Goal: Navigation & Orientation: Understand site structure

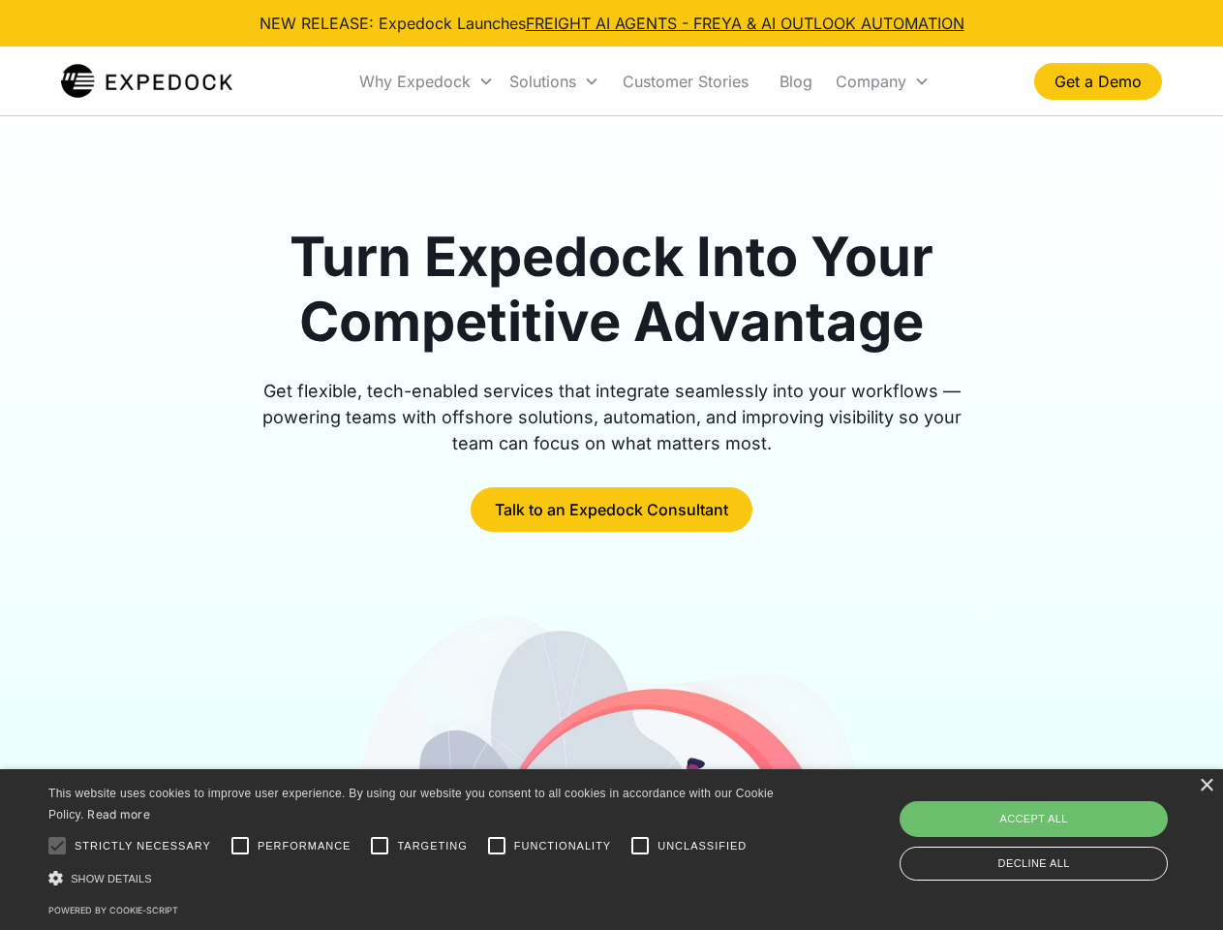
click at [427, 81] on div "Why Expedock" at bounding box center [414, 81] width 111 height 19
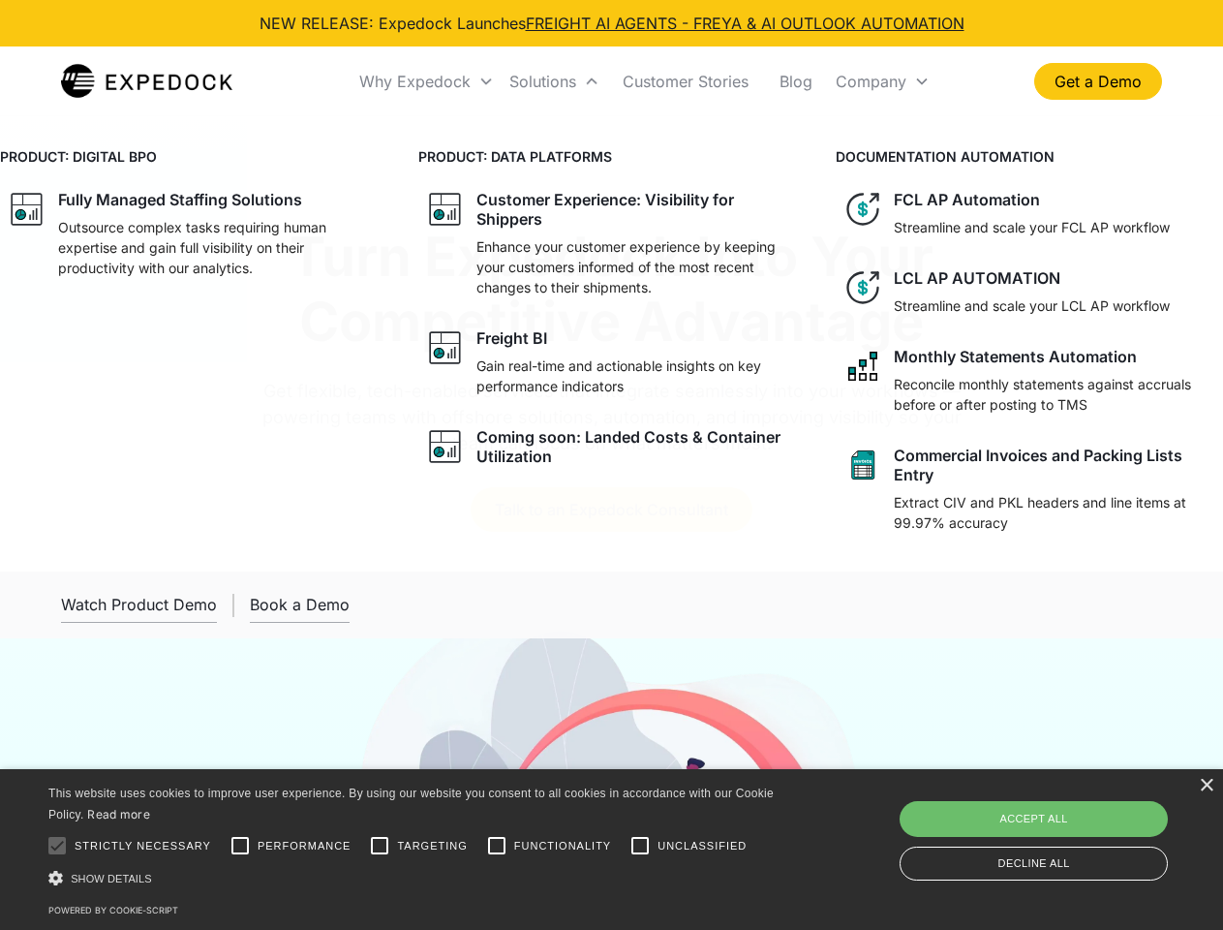
click at [554, 81] on div "Solutions" at bounding box center [542, 81] width 67 height 19
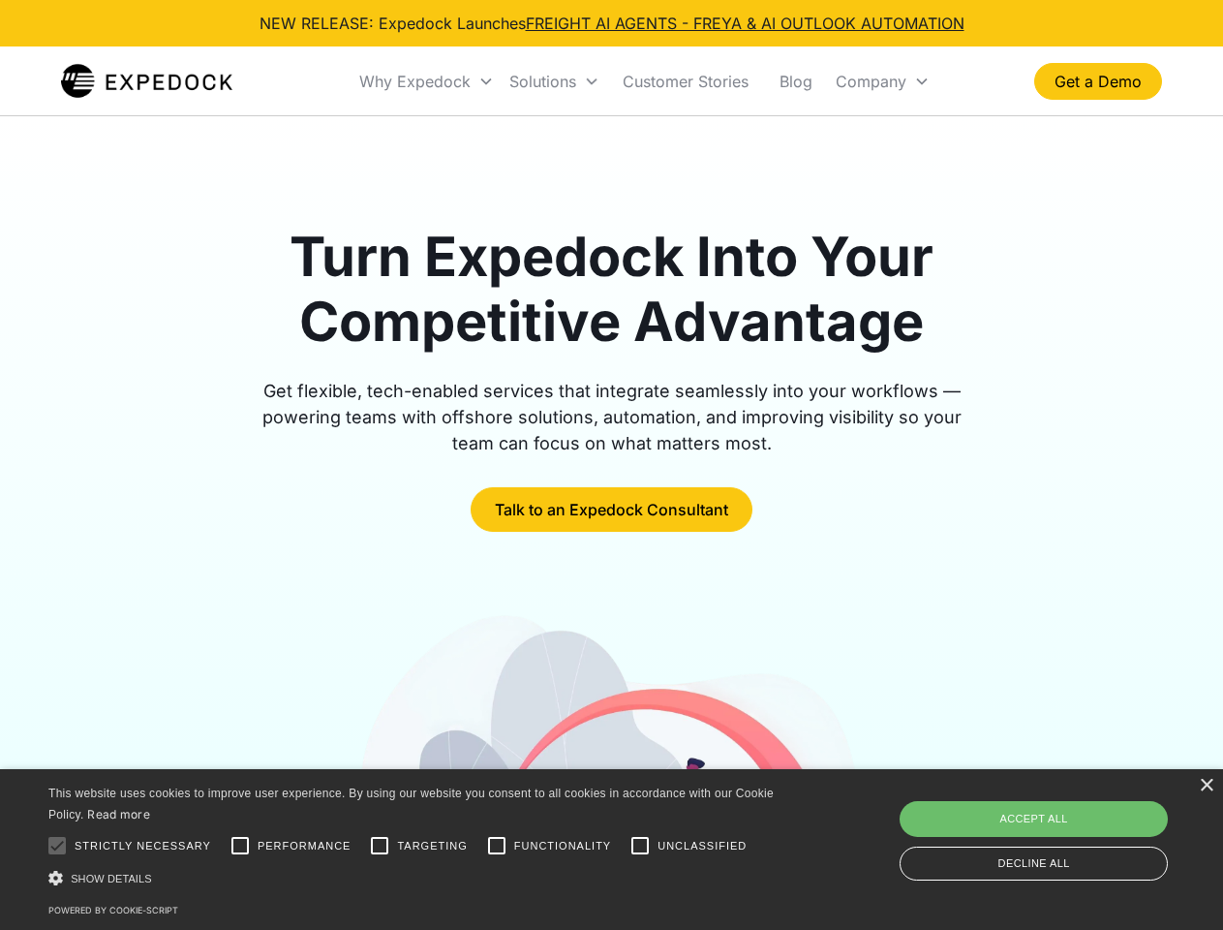
click at [882, 81] on div "Company" at bounding box center [871, 81] width 71 height 19
click at [57, 845] on div at bounding box center [57, 845] width 39 height 39
click at [240, 845] on input "Performance" at bounding box center [240, 845] width 39 height 39
checkbox input "true"
click at [380, 845] on input "Targeting" at bounding box center [379, 845] width 39 height 39
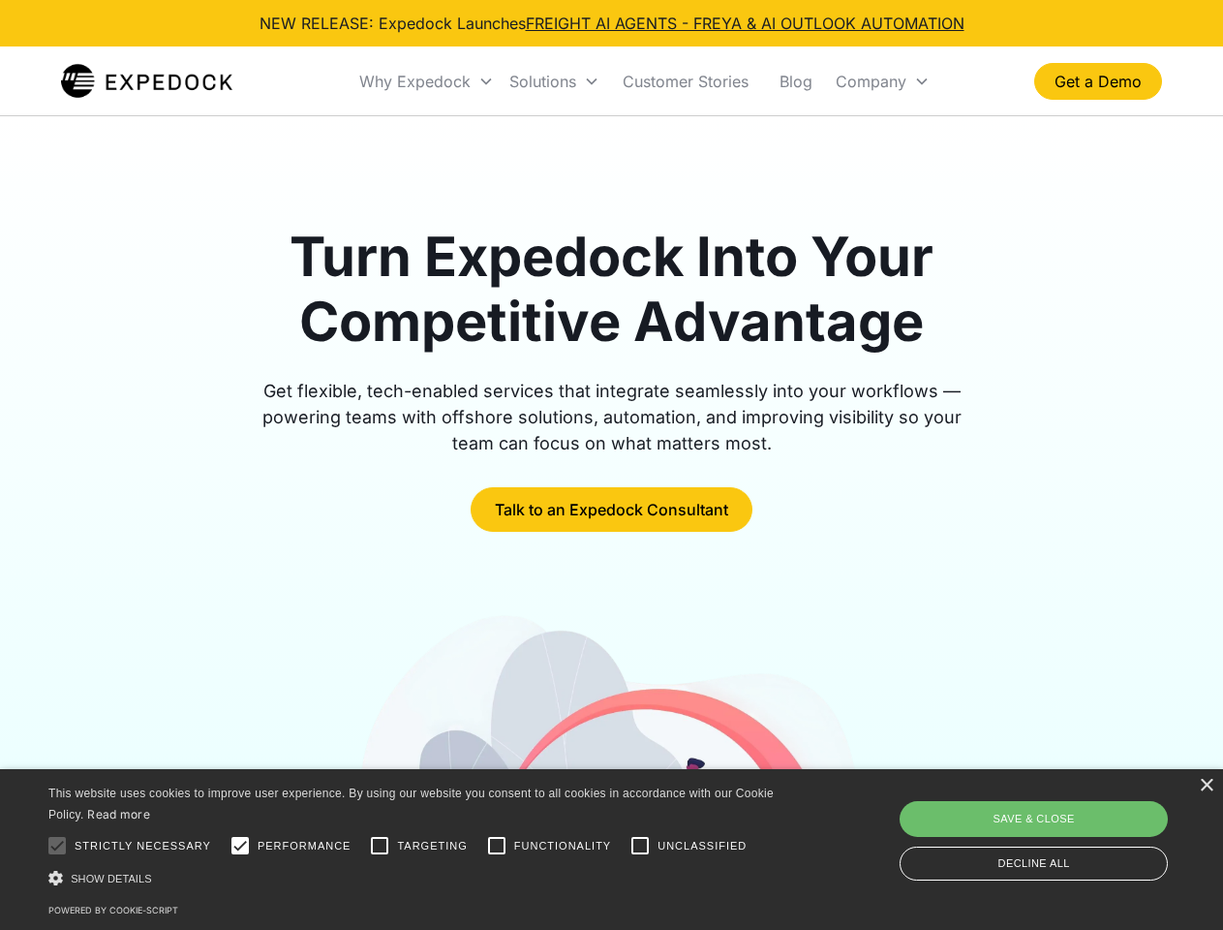
checkbox input "true"
click at [497, 845] on input "Functionality" at bounding box center [496, 845] width 39 height 39
checkbox input "true"
click at [640, 845] on input "Unclassified" at bounding box center [640, 845] width 39 height 39
checkbox input "true"
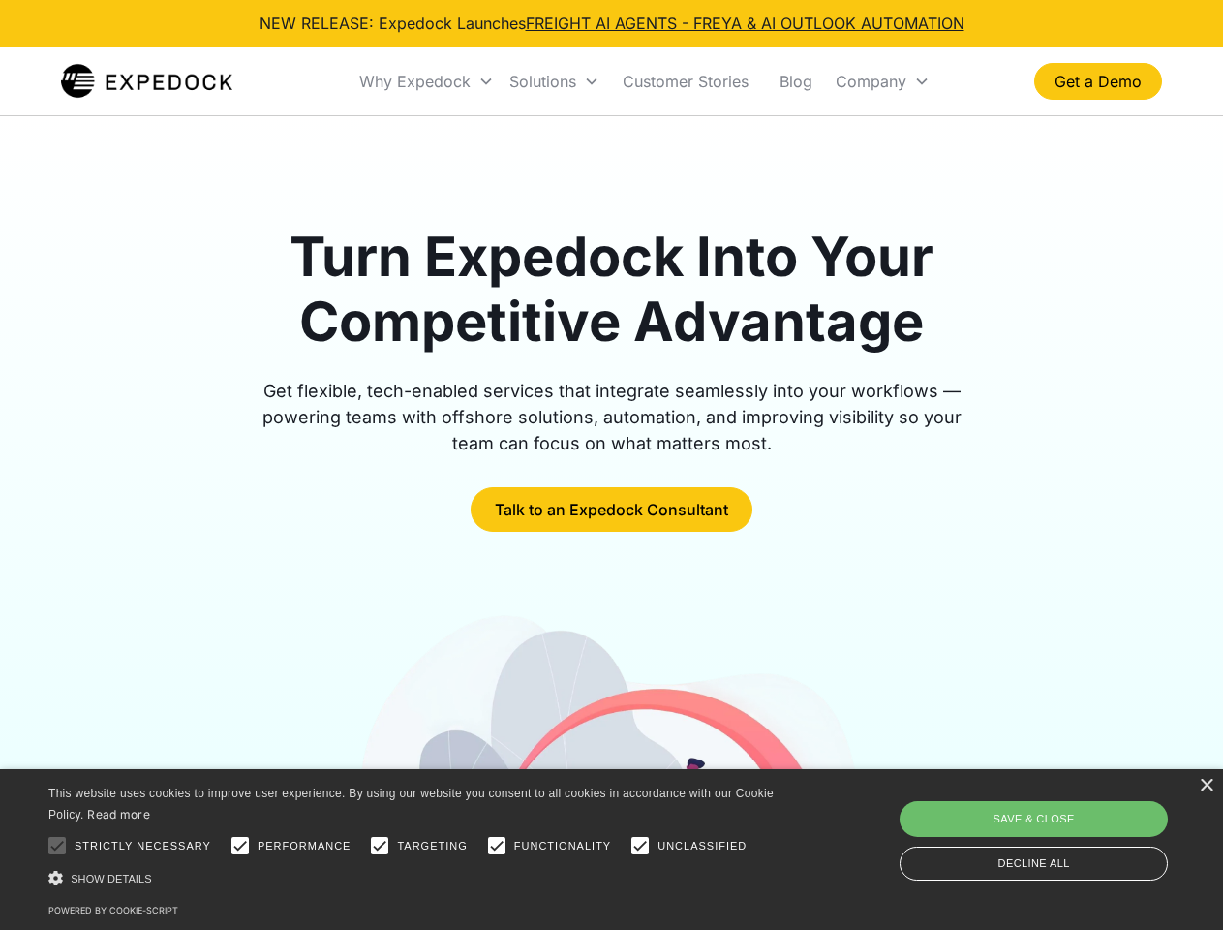
click at [414, 877] on div "Show details Hide details" at bounding box center [414, 878] width 732 height 20
